Goal: Check status: Check status

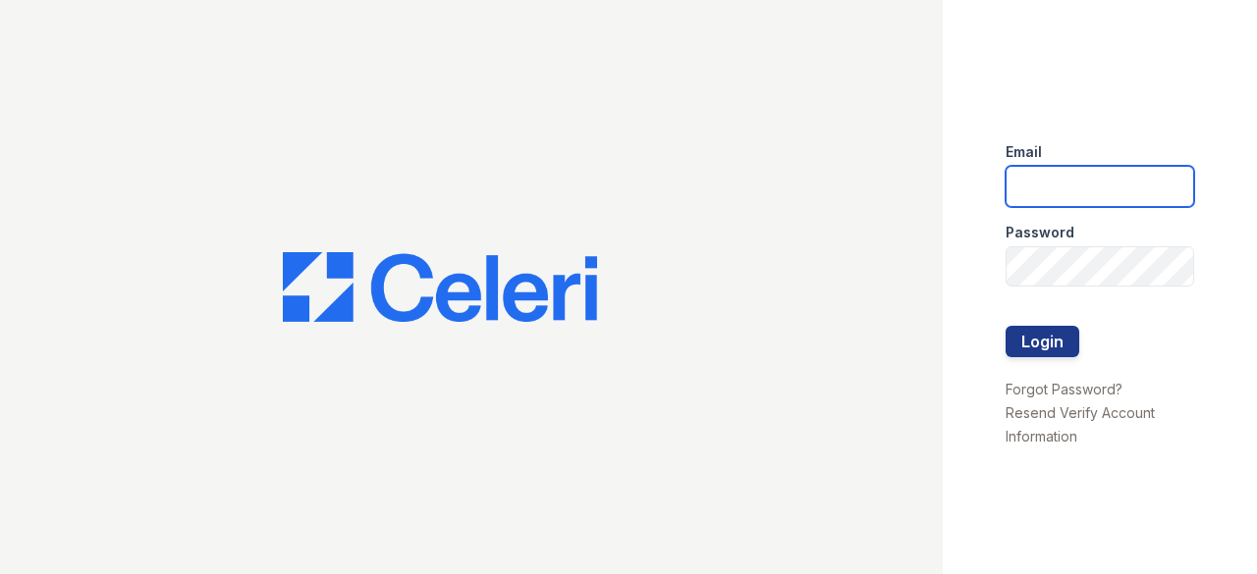
click at [1130, 180] on input "email" at bounding box center [1099, 186] width 188 height 41
type input "[EMAIL_ADDRESS][DOMAIN_NAME]"
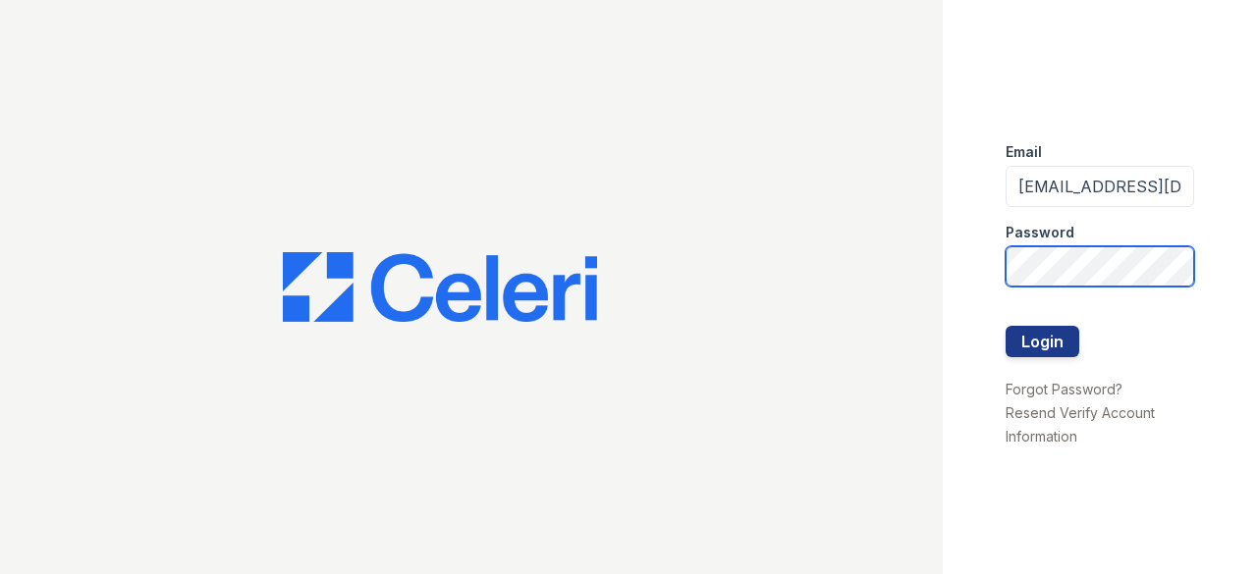
click at [1005, 326] on button "Login" at bounding box center [1042, 341] width 74 height 31
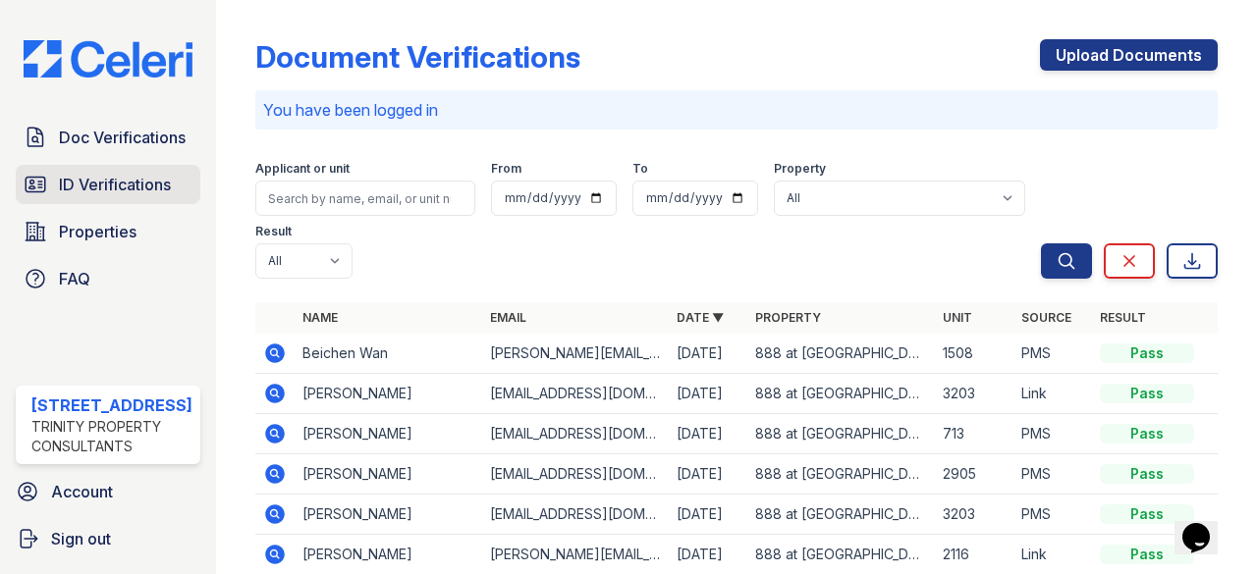
click at [94, 173] on span "ID Verifications" at bounding box center [115, 185] width 112 height 24
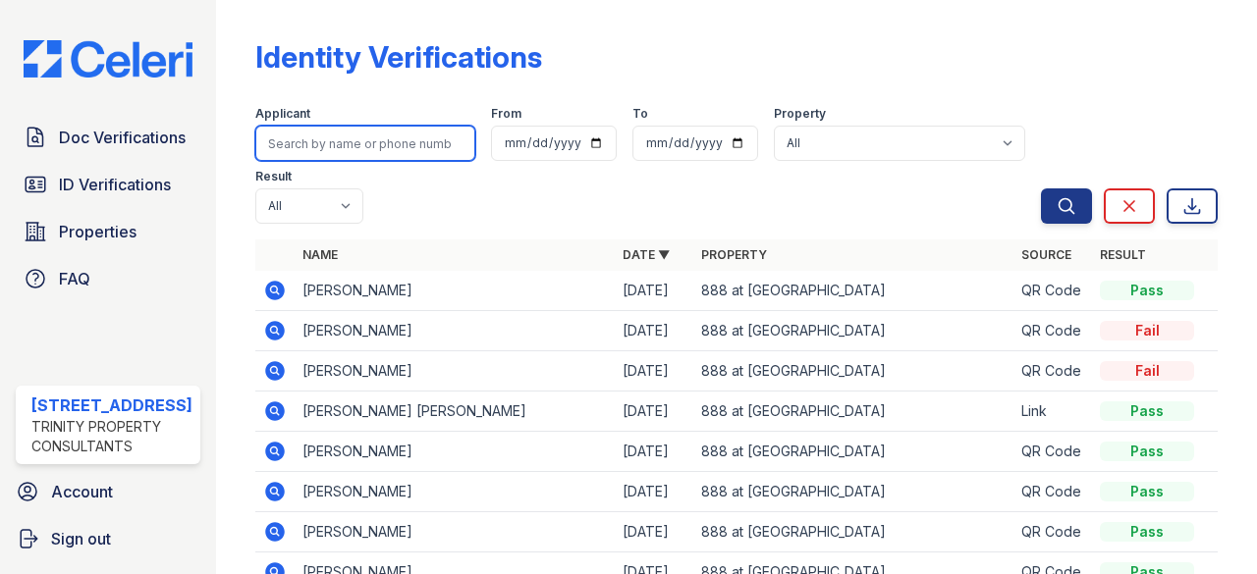
click at [381, 148] on input "search" at bounding box center [365, 143] width 220 height 35
type input "[PERSON_NAME]"
click at [1041, 188] on button "Search" at bounding box center [1066, 205] width 51 height 35
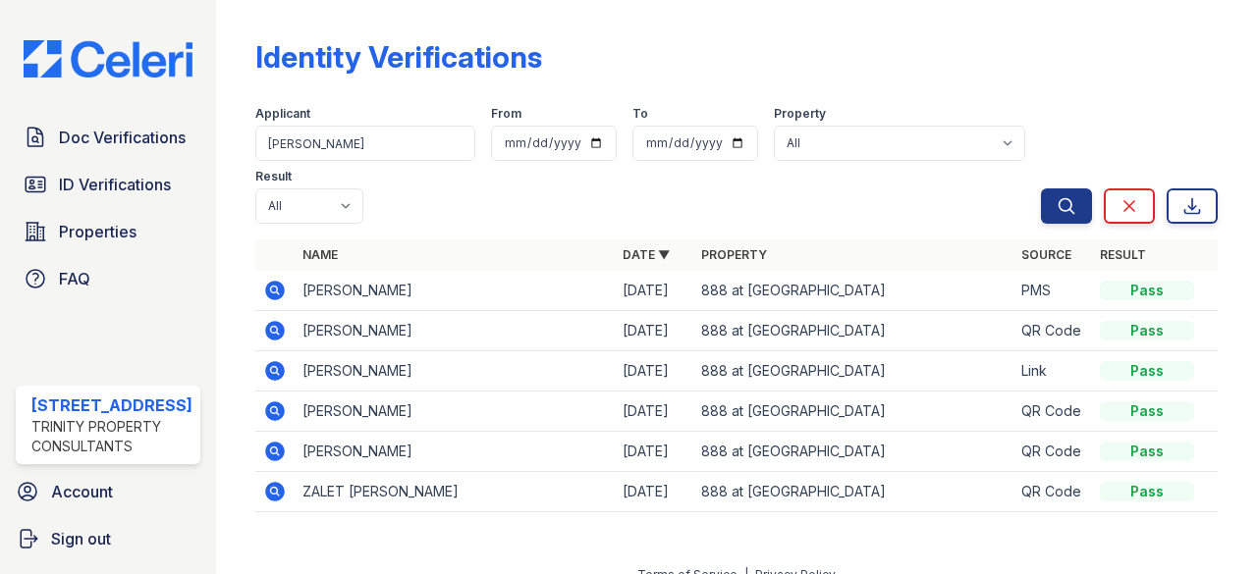
click at [273, 289] on icon at bounding box center [275, 291] width 20 height 20
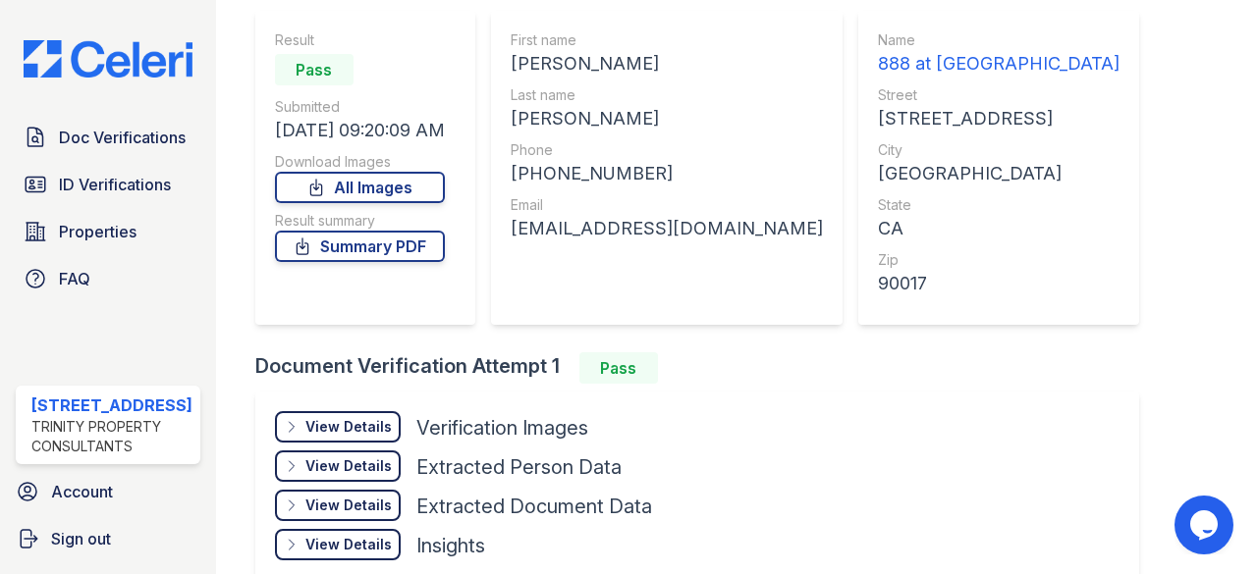
scroll to position [238, 0]
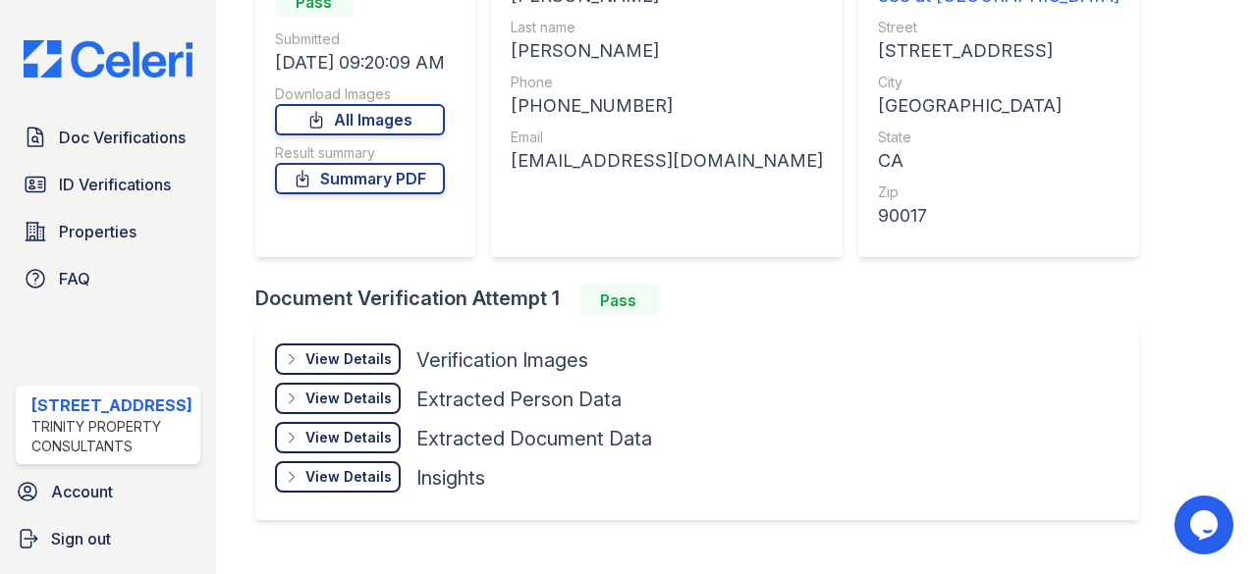
click at [367, 360] on div "View Details" at bounding box center [348, 359] width 86 height 20
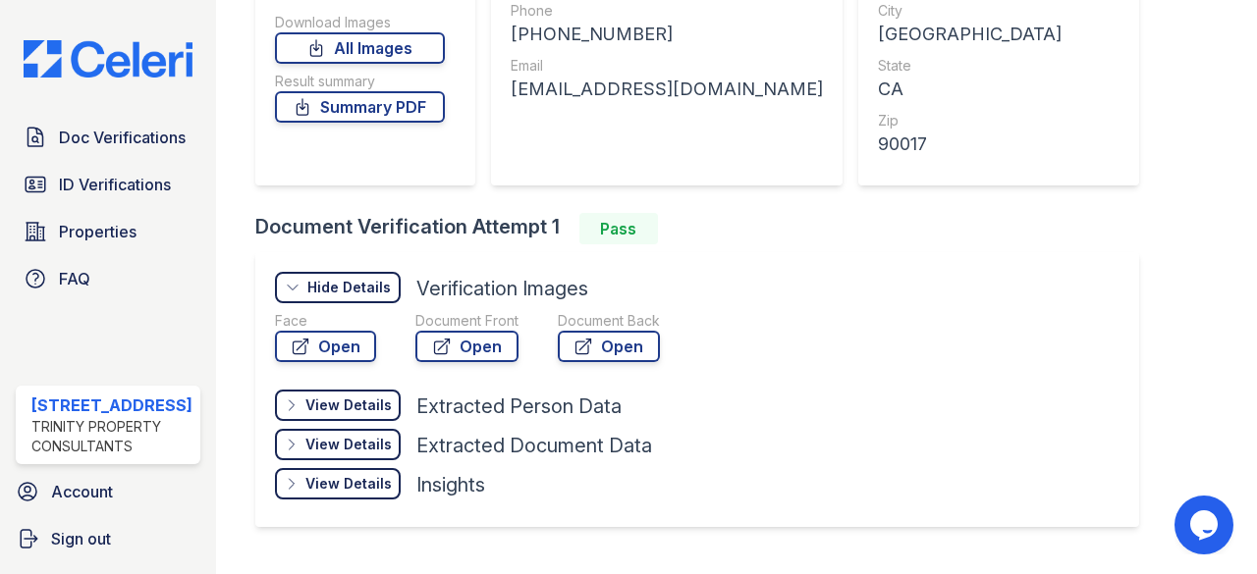
scroll to position [311, 0]
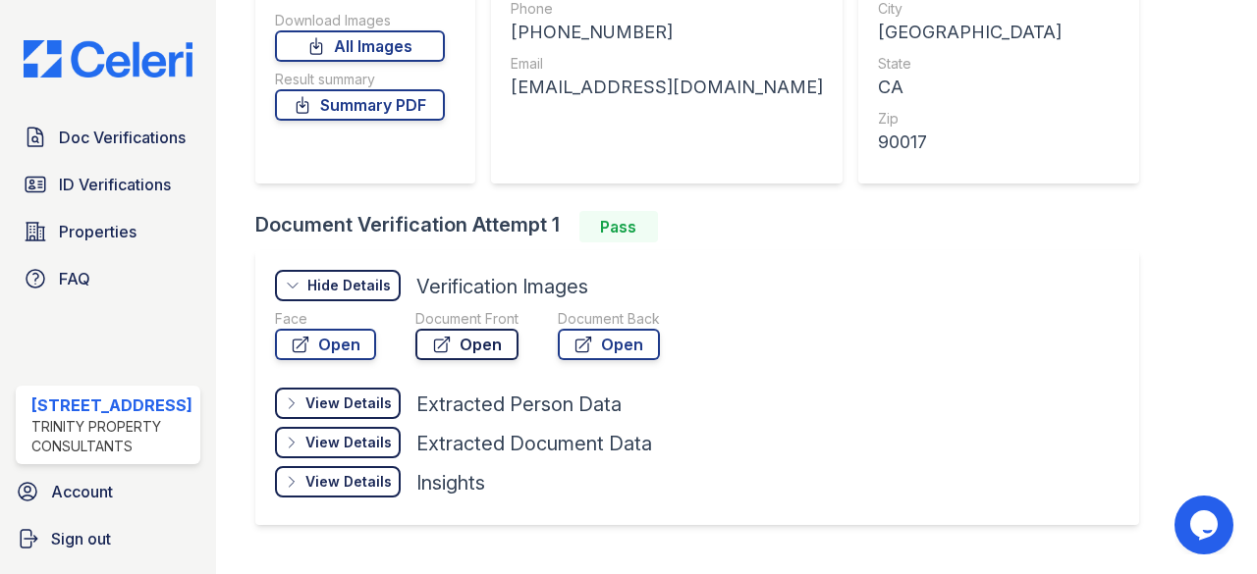
click at [465, 344] on link "Open" at bounding box center [466, 344] width 103 height 31
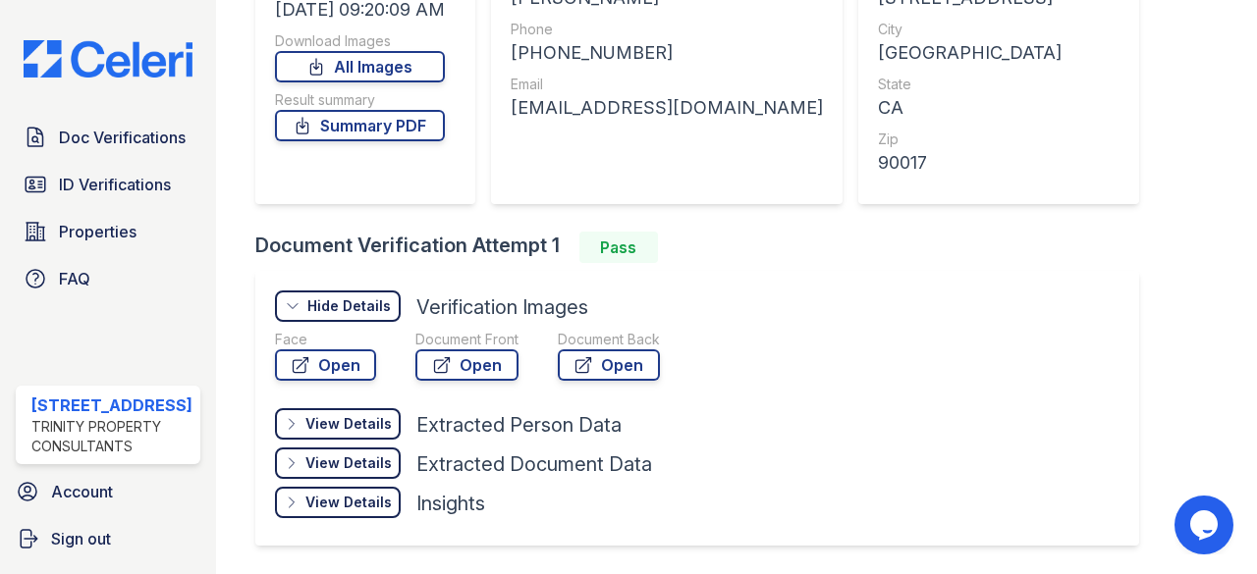
scroll to position [288, 0]
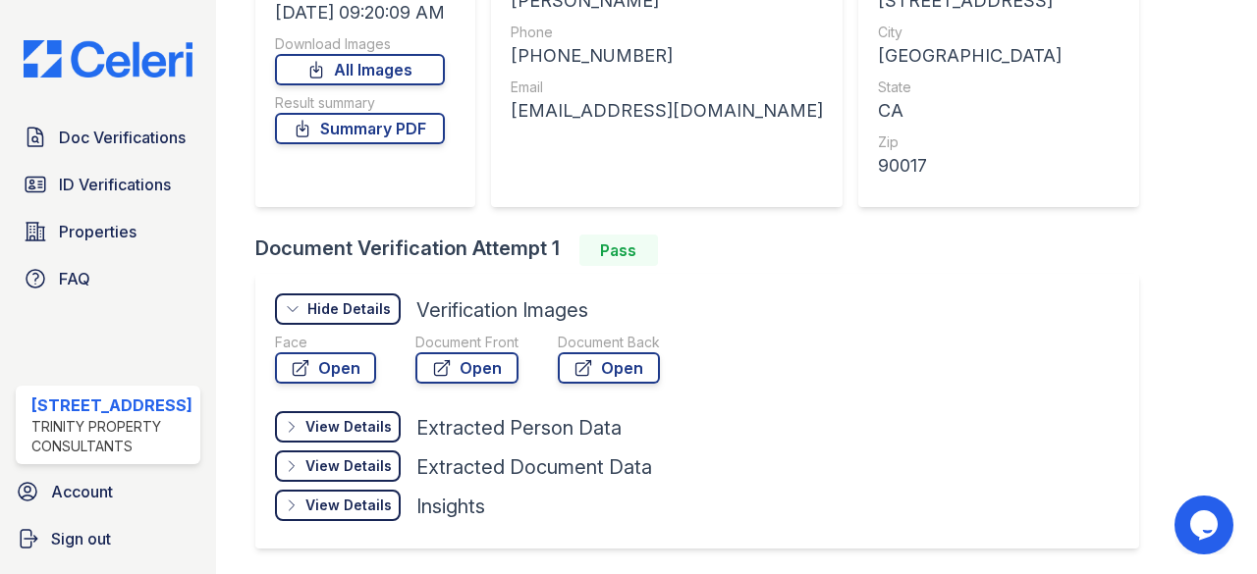
click at [314, 425] on div "View Details" at bounding box center [348, 427] width 86 height 20
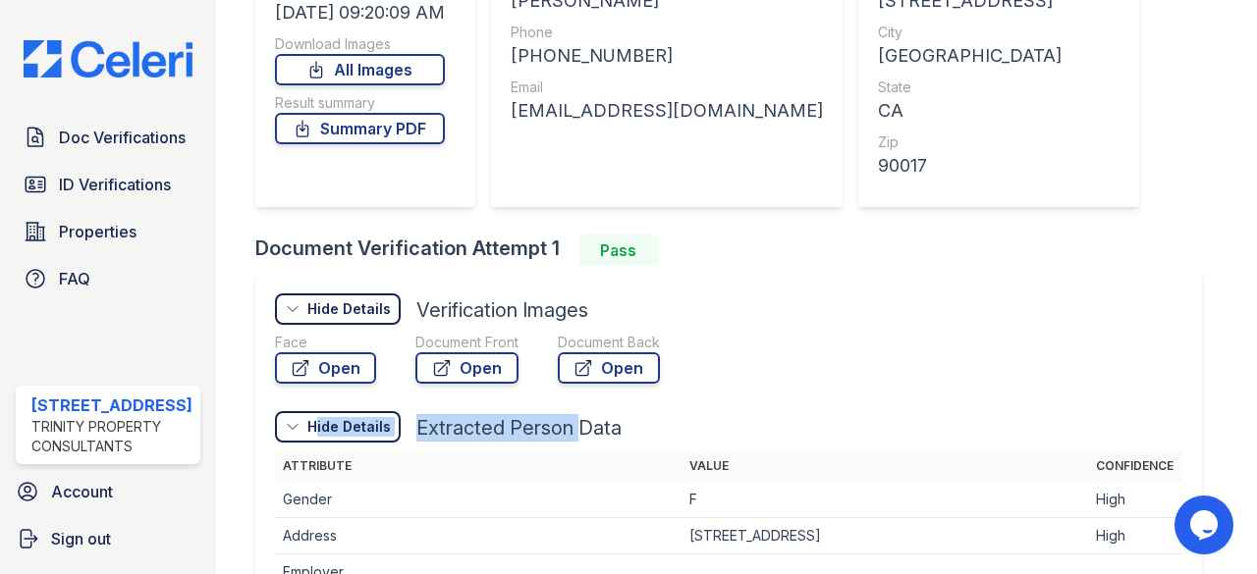
drag, startPoint x: 314, startPoint y: 425, endPoint x: 512, endPoint y: 438, distance: 198.7
click at [512, 438] on div "View Details Details Hide Details Details Extracted Person Data" at bounding box center [728, 430] width 907 height 39
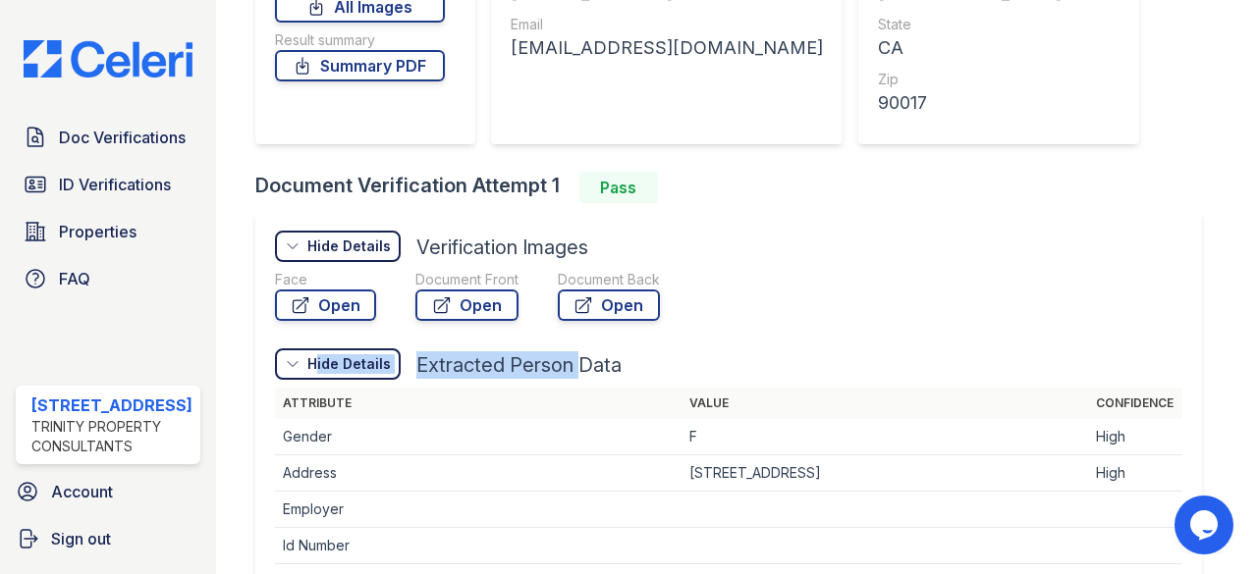
scroll to position [351, 0]
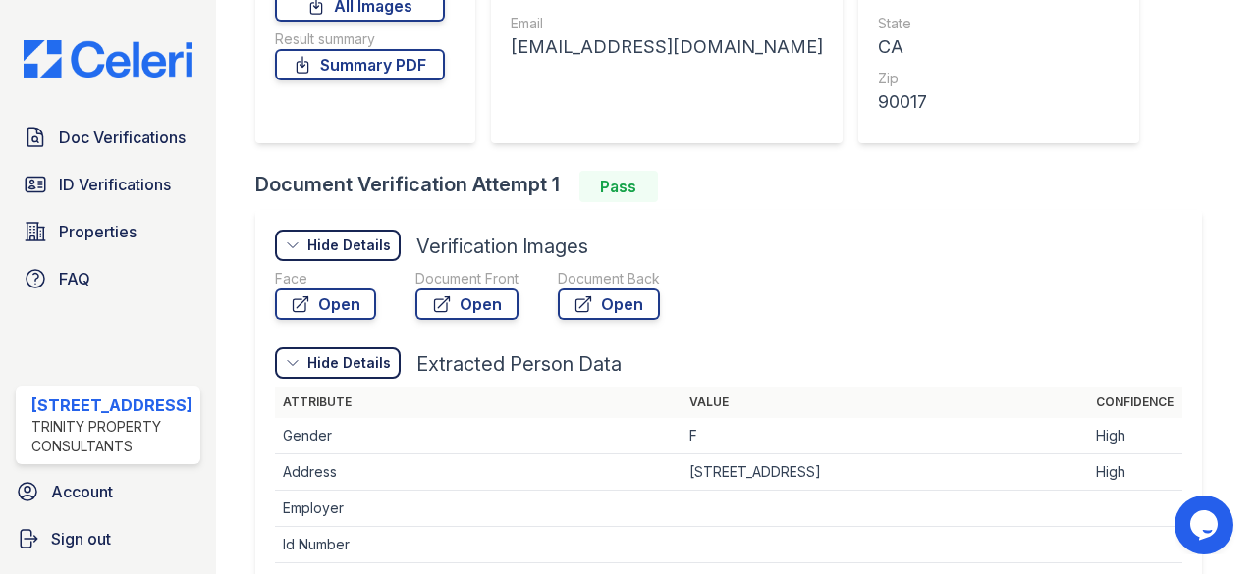
click at [795, 471] on td "8875 SHELL ISLAND DR JACKSONVILLE, FL, 32216" at bounding box center [884, 473] width 406 height 36
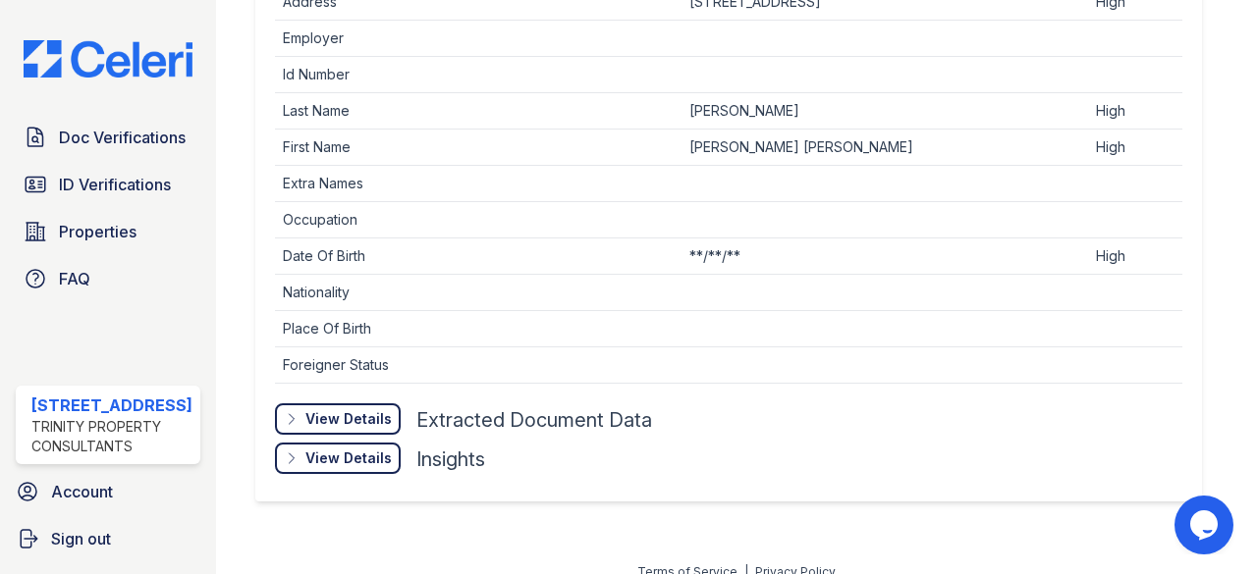
scroll to position [823, 0]
click at [329, 428] on div "View Details Details" at bounding box center [338, 418] width 126 height 31
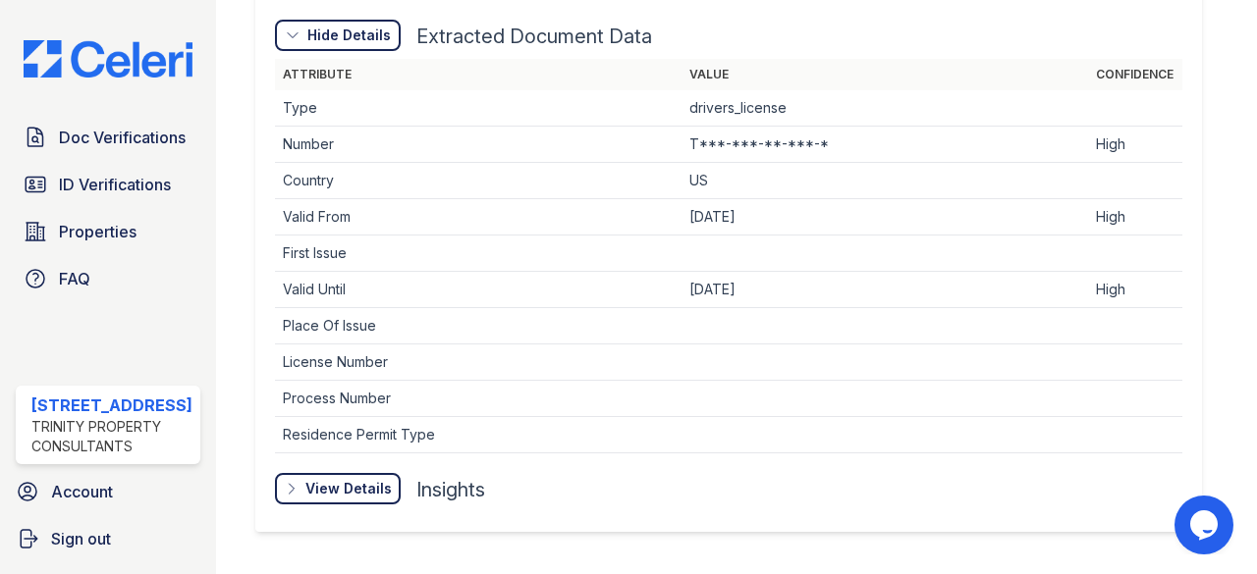
scroll to position [1207, 0]
click at [0, 0] on div "View Details" at bounding box center [0, 0] width 0 height 0
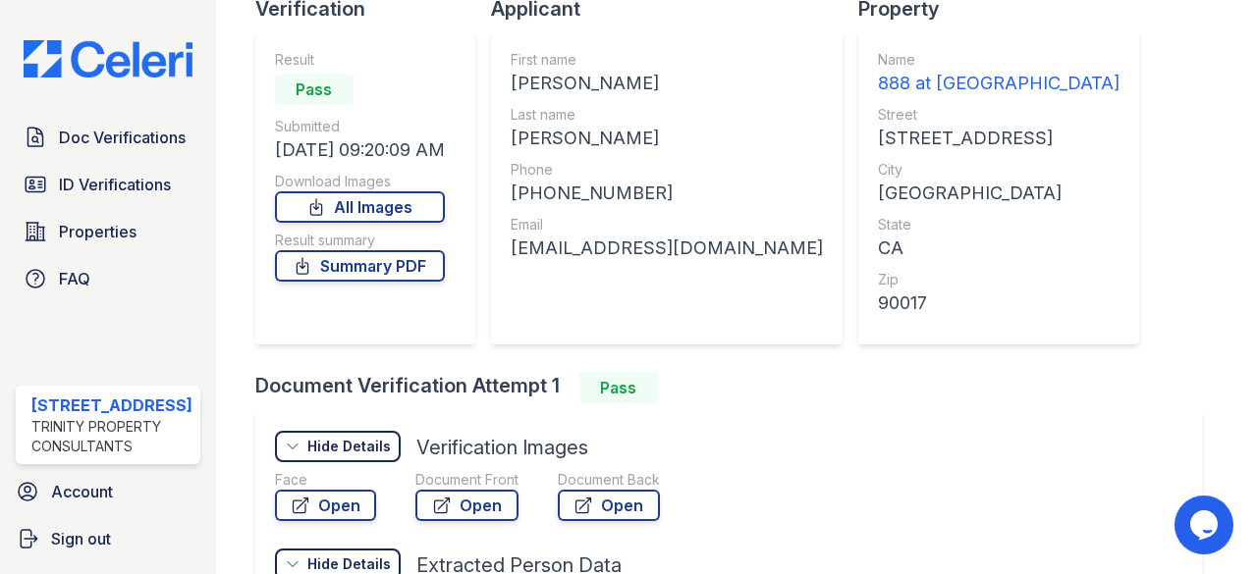
scroll to position [142, 0]
